Goal: Transaction & Acquisition: Purchase product/service

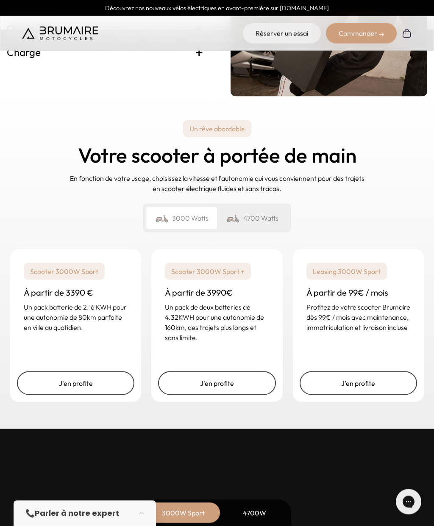
scroll to position [1923, 0]
click at [256, 229] on div "4700 Watts" at bounding box center [252, 218] width 71 height 22
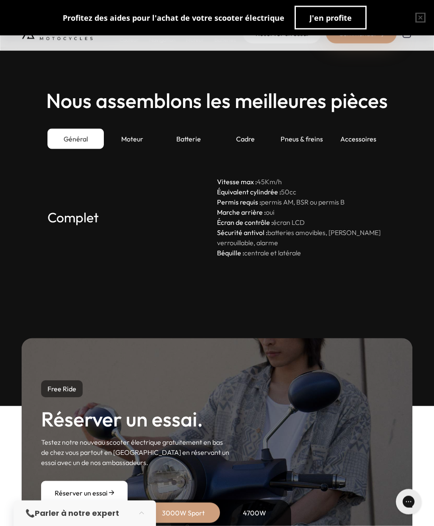
scroll to position [2300, 0]
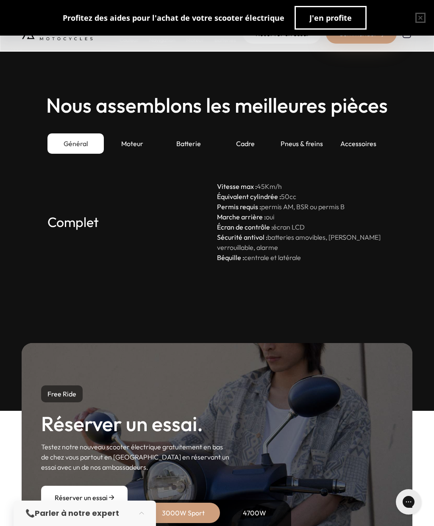
click at [139, 154] on div "Moteur" at bounding box center [132, 143] width 56 height 20
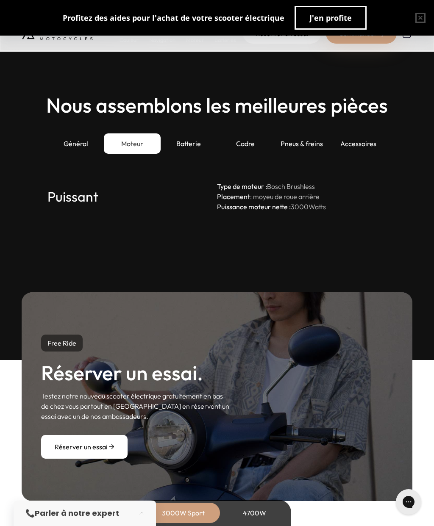
click at [189, 154] on div "Batterie" at bounding box center [189, 143] width 56 height 20
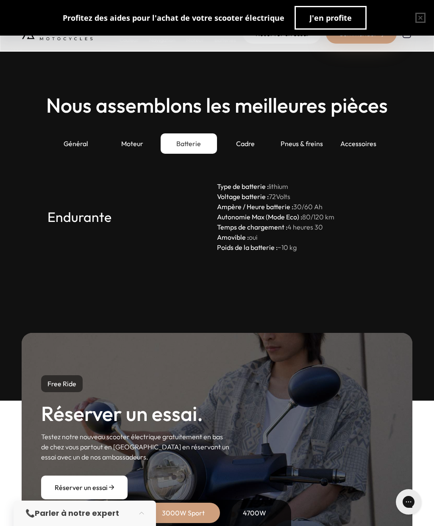
click at [250, 154] on div "Cadre" at bounding box center [245, 143] width 56 height 20
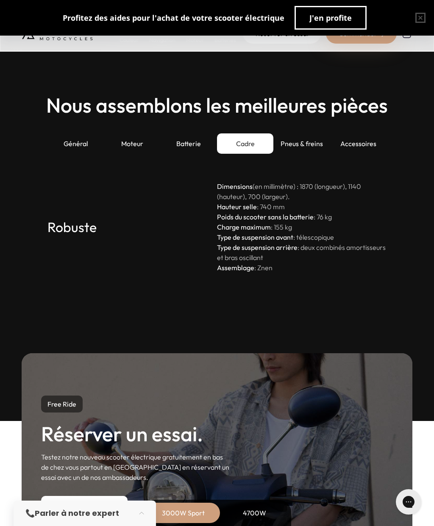
click at [293, 154] on div "Pneus & freins" at bounding box center [301, 143] width 56 height 20
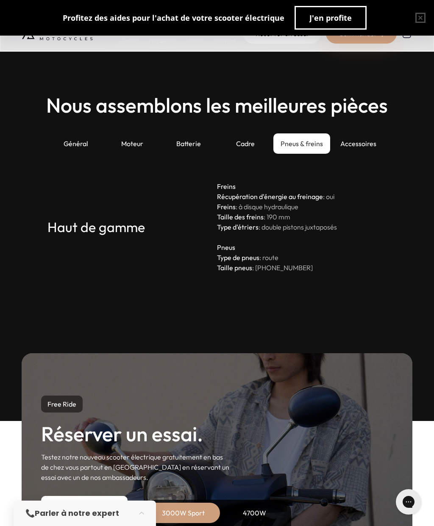
click at [355, 154] on div "Accessoires" at bounding box center [358, 143] width 56 height 20
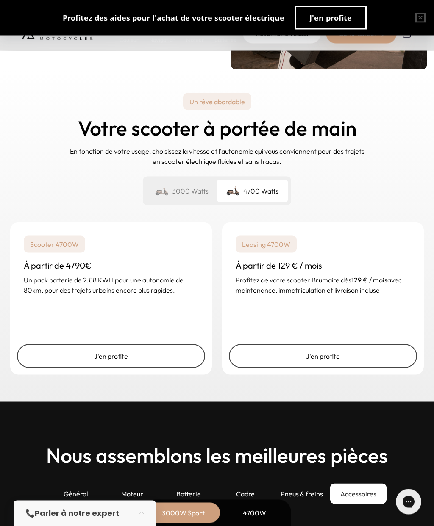
scroll to position [1931, 0]
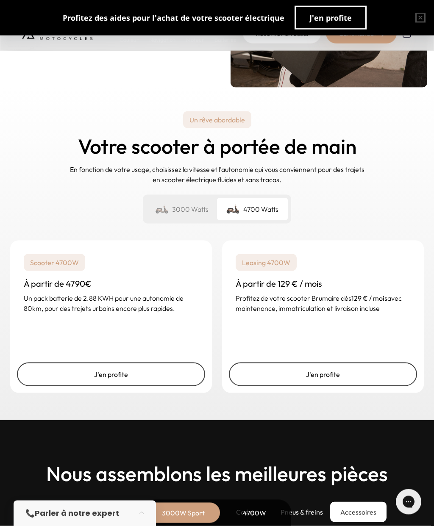
click at [120, 386] on link "J'en profite" at bounding box center [111, 375] width 188 height 24
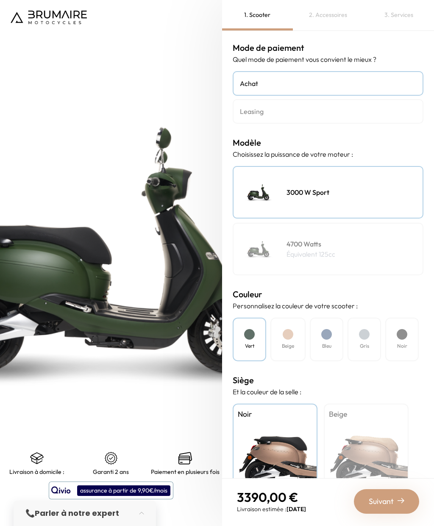
click at [335, 244] on h4 "4700 Watts" at bounding box center [310, 244] width 49 height 10
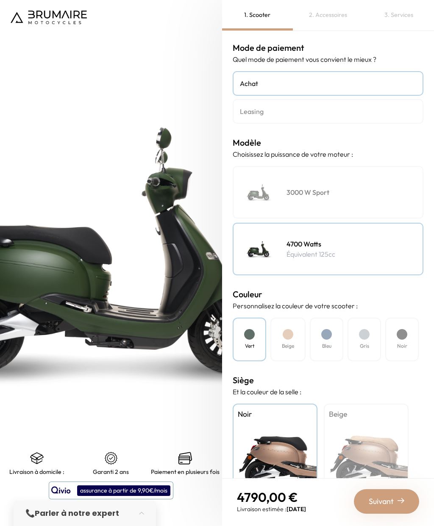
click at [330, 340] on div "Bleu" at bounding box center [326, 340] width 33 height 44
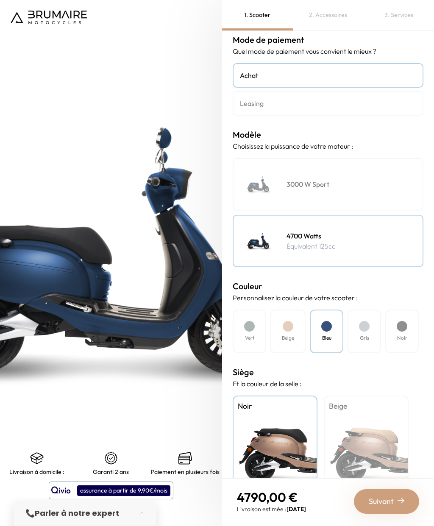
scroll to position [34, 0]
click at [289, 416] on div "Noir" at bounding box center [275, 449] width 85 height 106
click at [384, 498] on span "Suivant" at bounding box center [381, 502] width 25 height 12
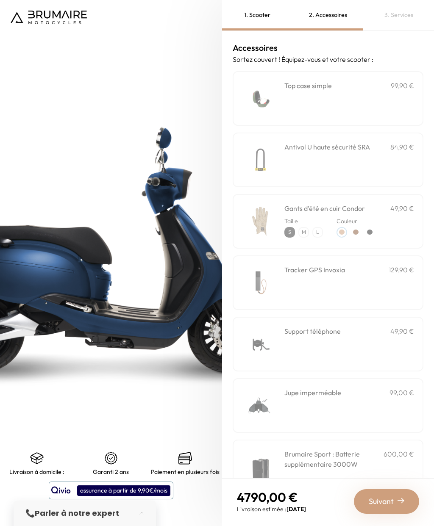
click at [385, 507] on span "Suivant" at bounding box center [381, 502] width 25 height 12
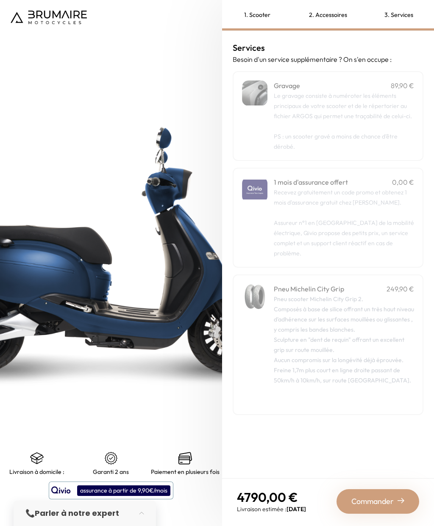
click at [380, 500] on span "Commander" at bounding box center [372, 502] width 42 height 12
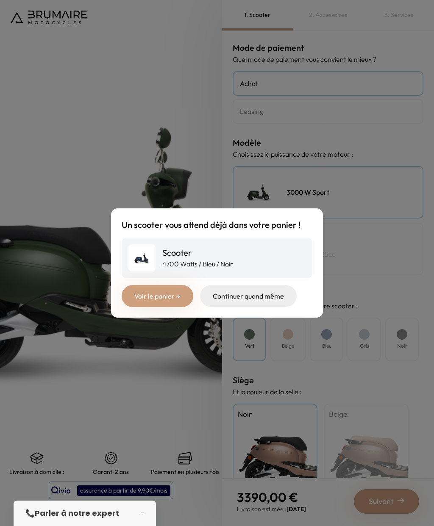
click at [236, 307] on div "Continuer quand même" at bounding box center [248, 296] width 97 height 22
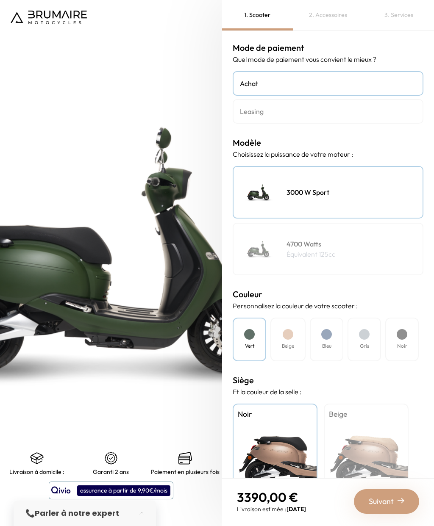
click at [392, 501] on span "Suivant" at bounding box center [381, 502] width 25 height 12
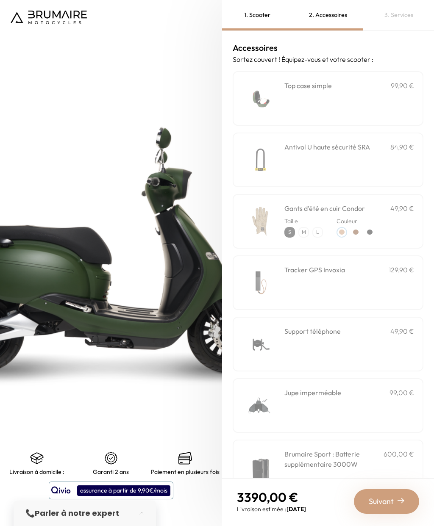
click at [394, 500] on div "Suivant" at bounding box center [386, 501] width 65 height 25
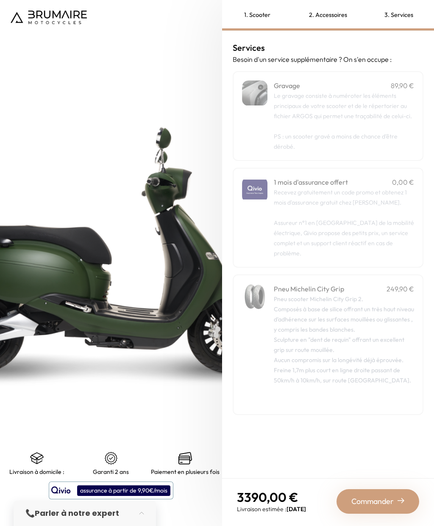
click at [340, 304] on div "Pneu scooter Michelin City Grip 2. Composés à base de silice offrant un très ha…" at bounding box center [344, 350] width 140 height 112
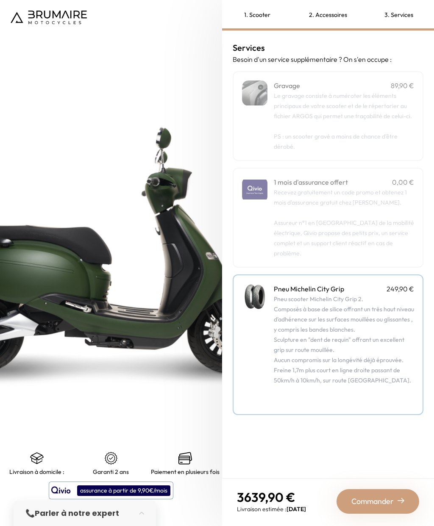
scroll to position [34, 0]
click at [376, 500] on span "Commander" at bounding box center [372, 502] width 42 height 12
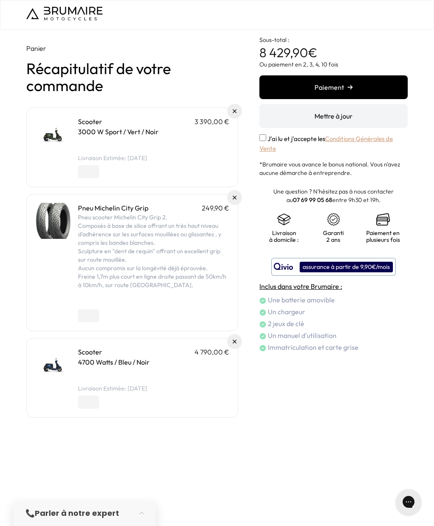
click at [235, 111] on img at bounding box center [235, 111] width 4 height 4
